Goal: Navigation & Orientation: Go to known website

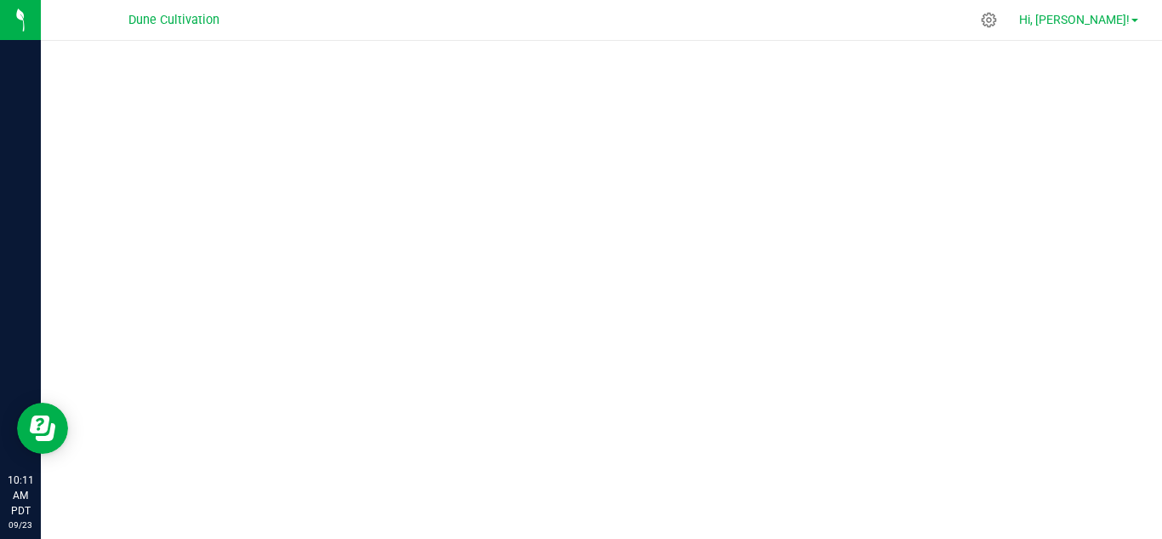
click at [1136, 20] on span at bounding box center [1135, 20] width 7 height 3
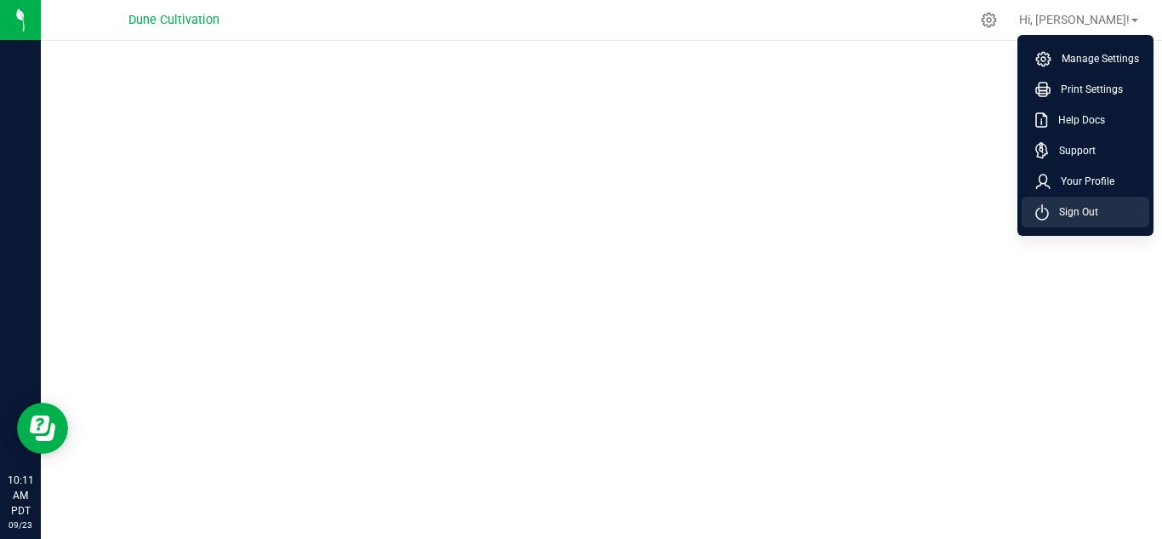
click at [1063, 215] on span "Sign Out" at bounding box center [1073, 211] width 49 height 17
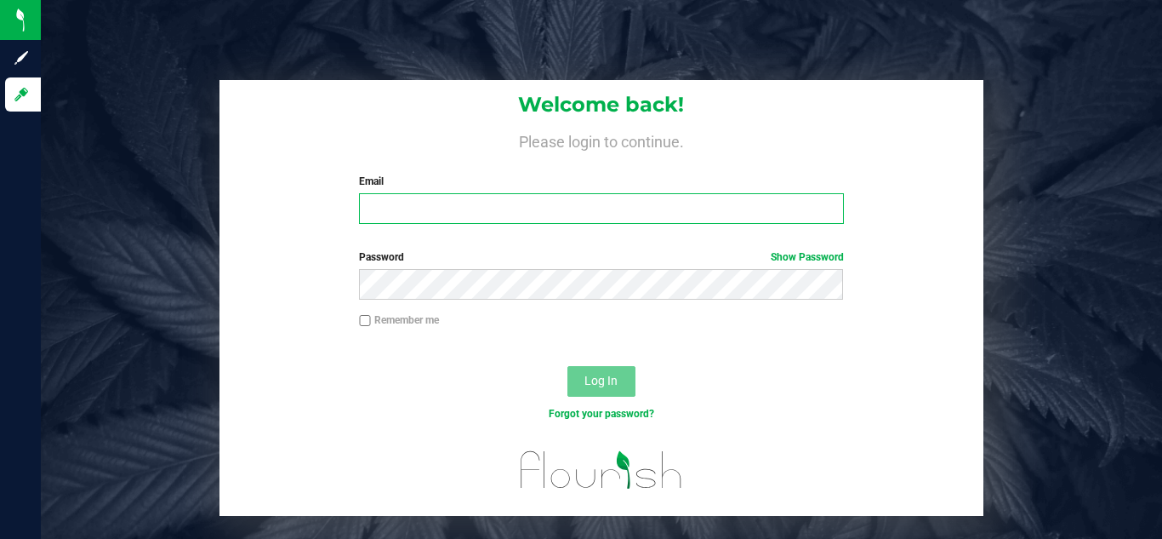
click at [762, 208] on input "Email" at bounding box center [601, 208] width 484 height 31
type input "rick.coronado@cnduit.com"
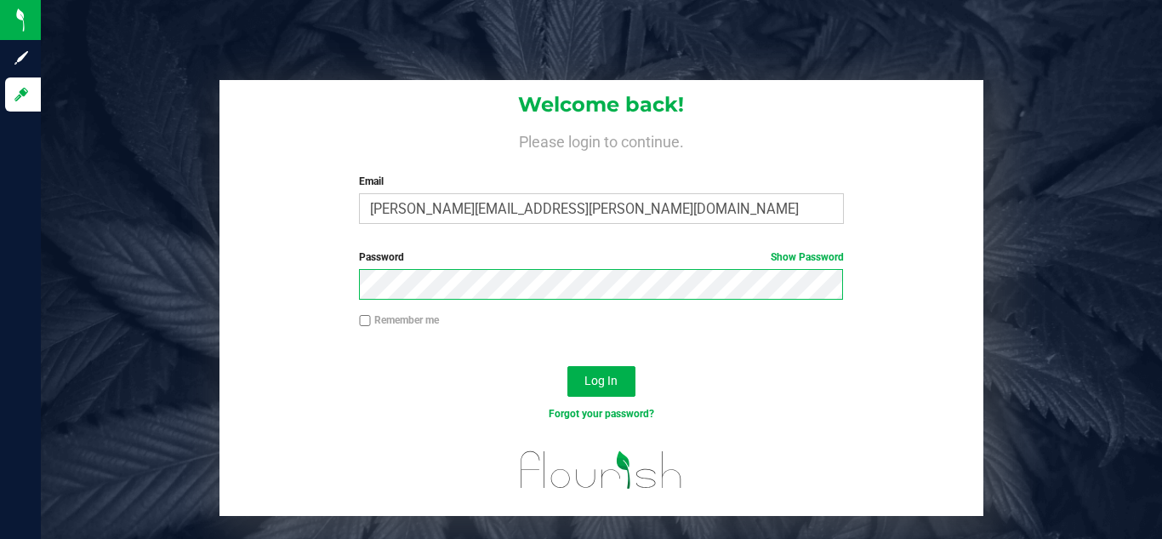
click at [568, 366] on button "Log In" at bounding box center [602, 381] width 68 height 31
